Goal: Navigation & Orientation: Find specific page/section

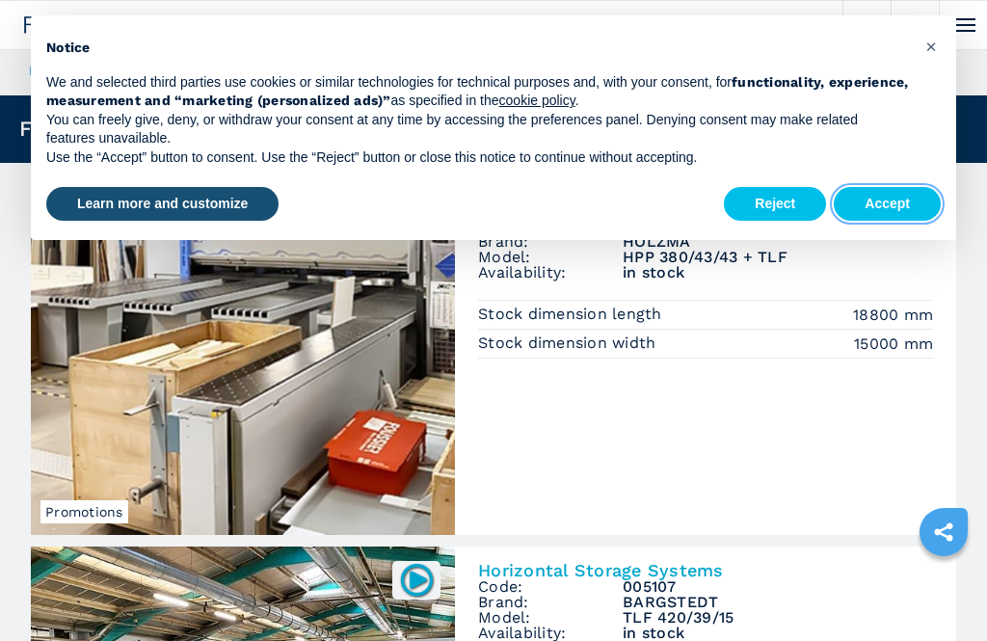
click at [894, 207] on button "Accept" at bounding box center [887, 204] width 107 height 35
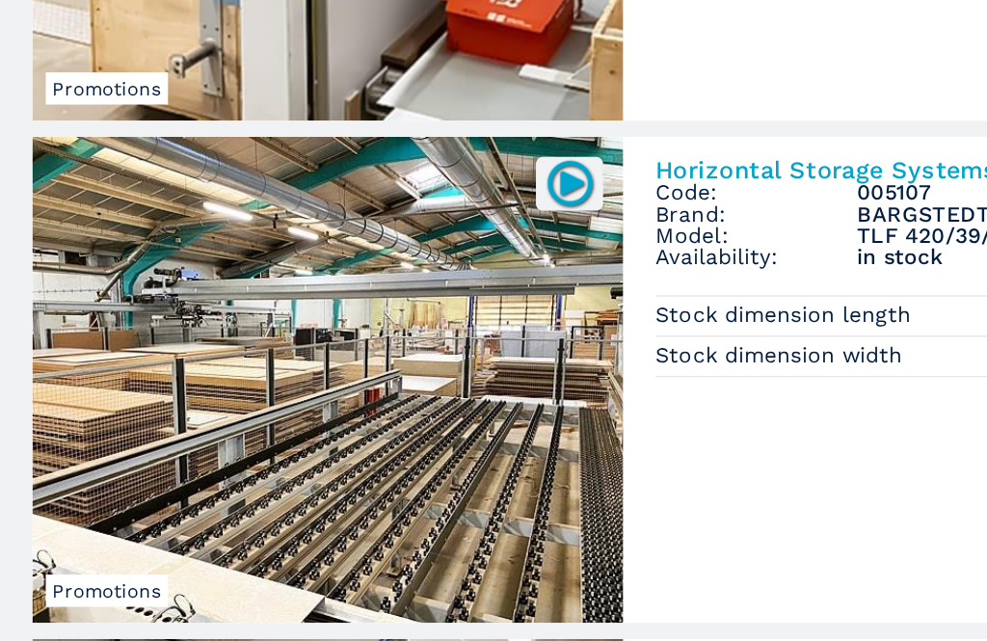
scroll to position [311, 0]
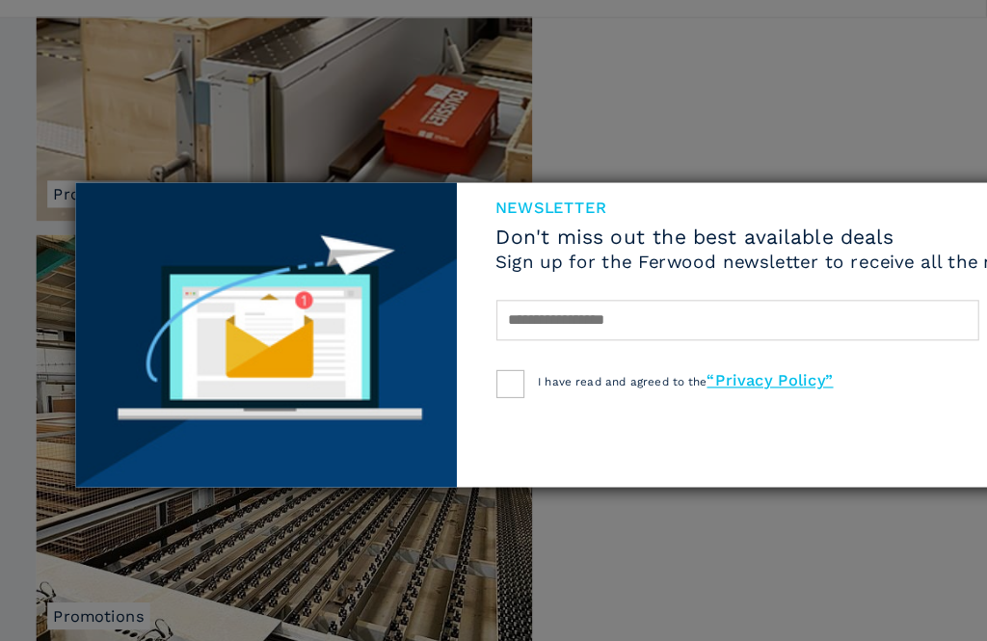
click at [783, 107] on div "newsletter Don't miss out the best available deals Sign up for the Ferwood news…" at bounding box center [493, 320] width 987 height 641
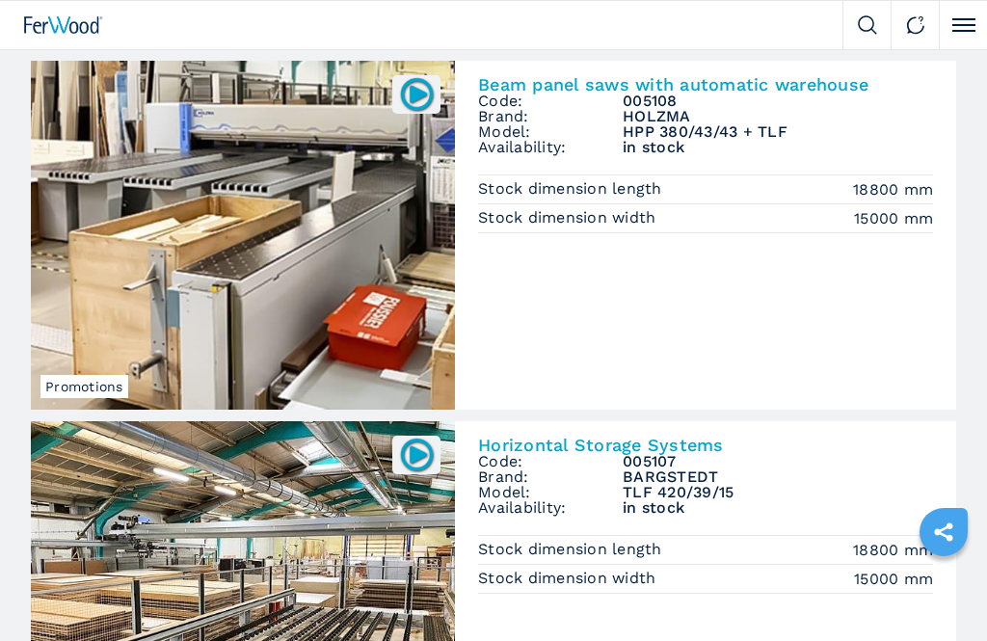
scroll to position [0, 0]
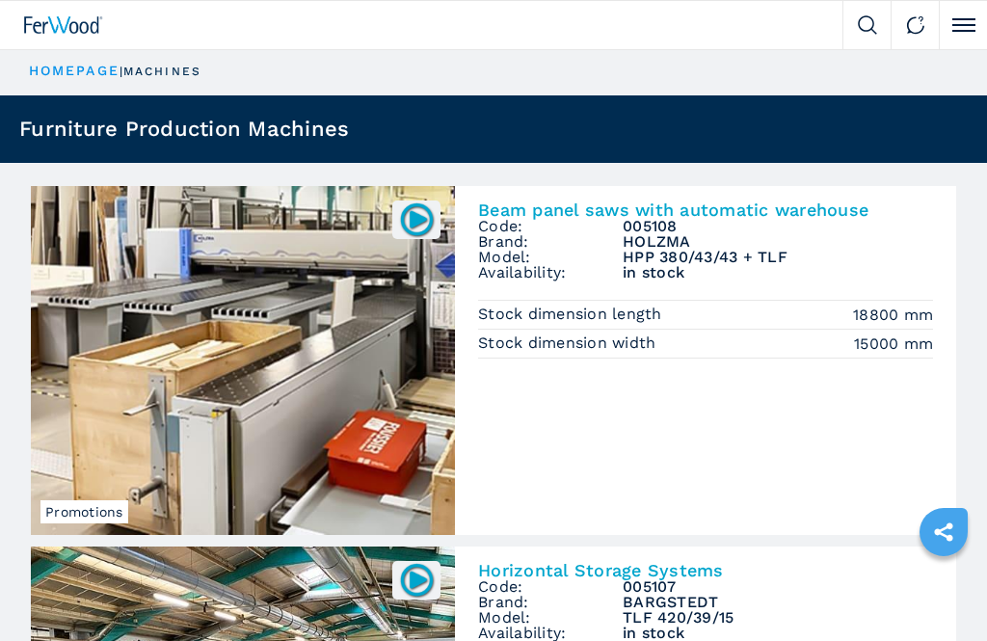
click at [65, 23] on img at bounding box center [63, 24] width 79 height 17
click at [76, 27] on img at bounding box center [63, 24] width 79 height 17
click at [52, 30] on img at bounding box center [63, 24] width 79 height 17
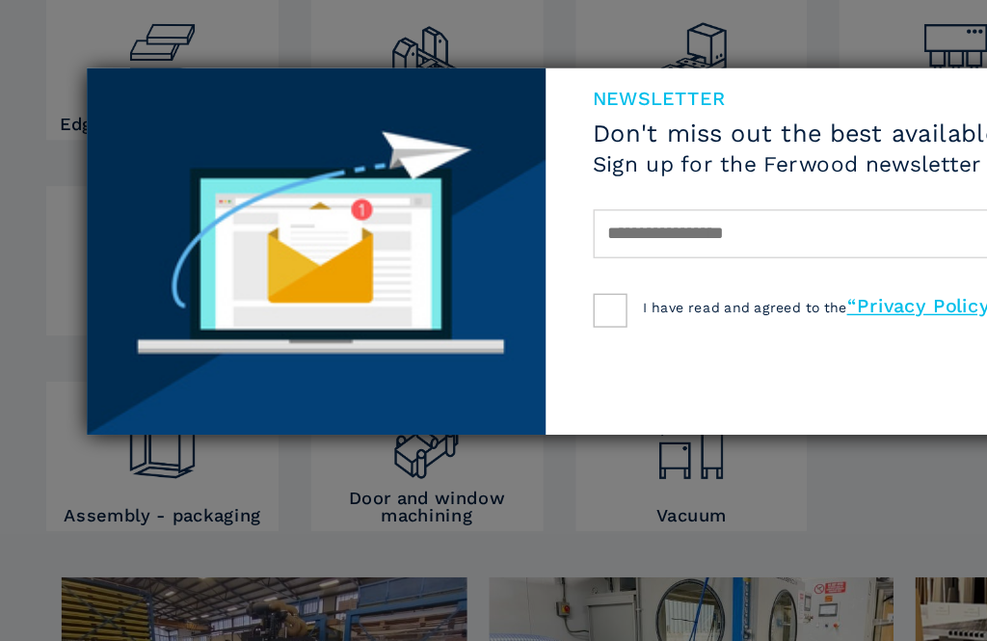
scroll to position [266, 0]
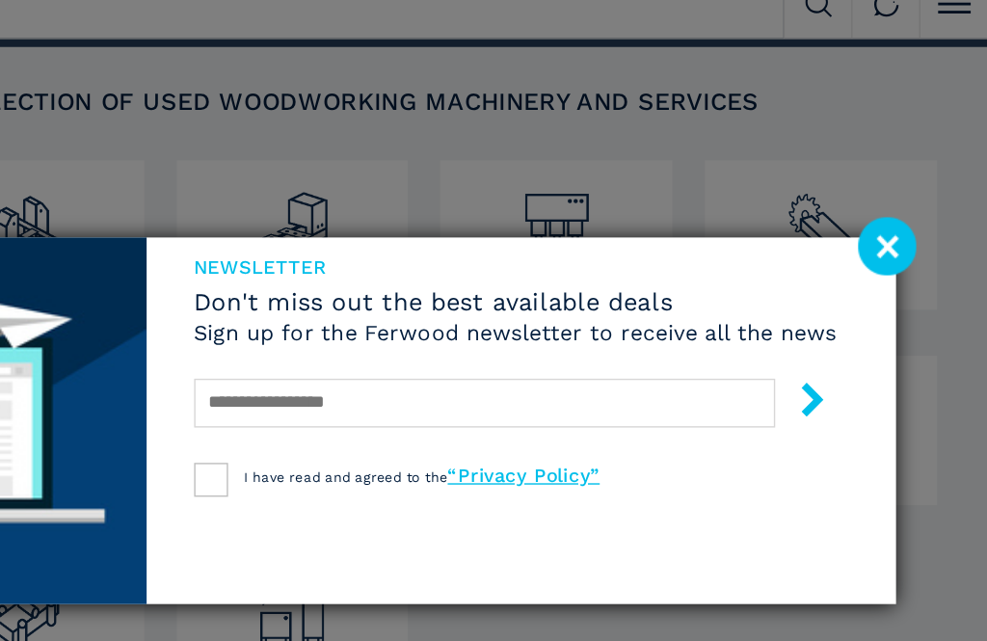
click at [896, 181] on image at bounding box center [916, 196] width 41 height 41
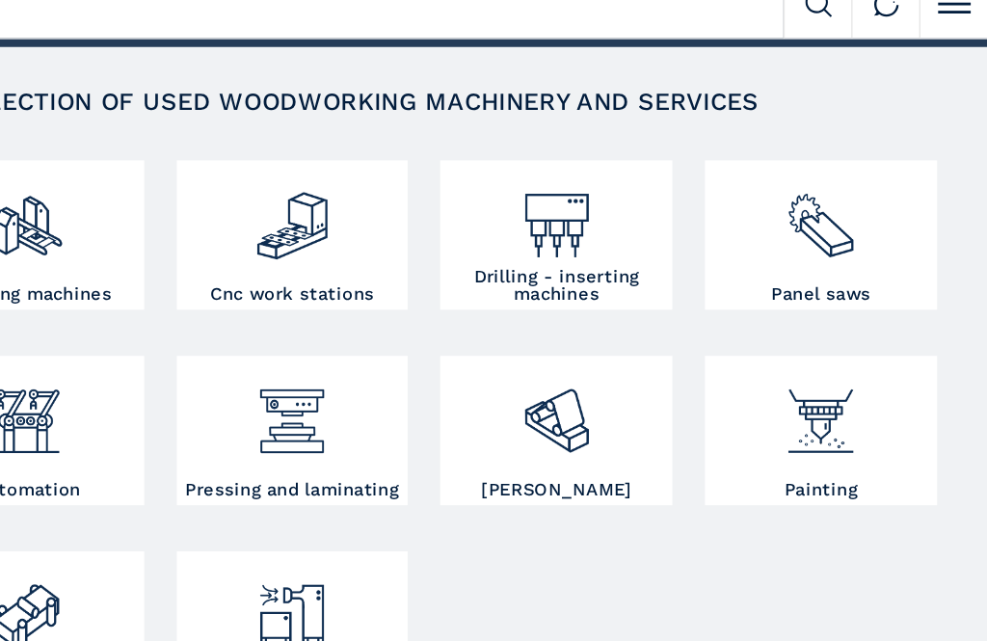
click at [655, 296] on img at bounding box center [682, 314] width 54 height 68
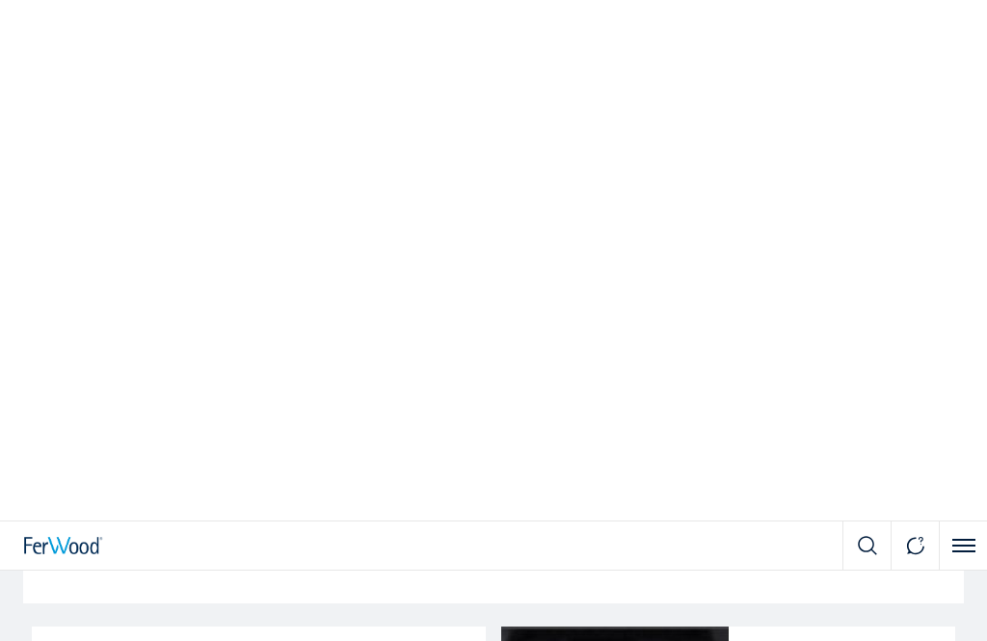
scroll to position [2910, 0]
